Goal: Download file/media

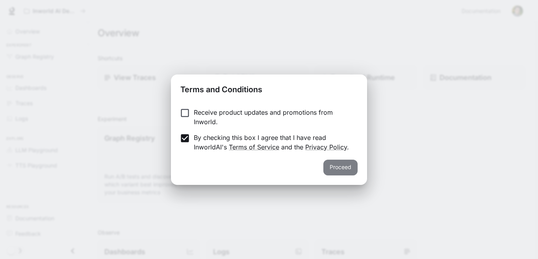
click at [343, 166] on button "Proceed" at bounding box center [340, 167] width 34 height 16
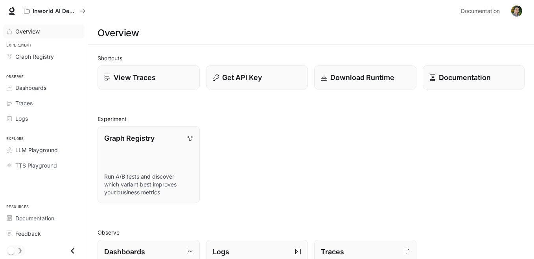
click at [27, 29] on span "Overview" at bounding box center [27, 31] width 24 height 8
click at [37, 29] on span "Overview" at bounding box center [27, 31] width 25 height 8
click at [11, 12] on icon at bounding box center [11, 10] width 5 height 6
click at [342, 80] on p "Download Runtime" at bounding box center [362, 77] width 65 height 11
